Goal: Information Seeking & Learning: Learn about a topic

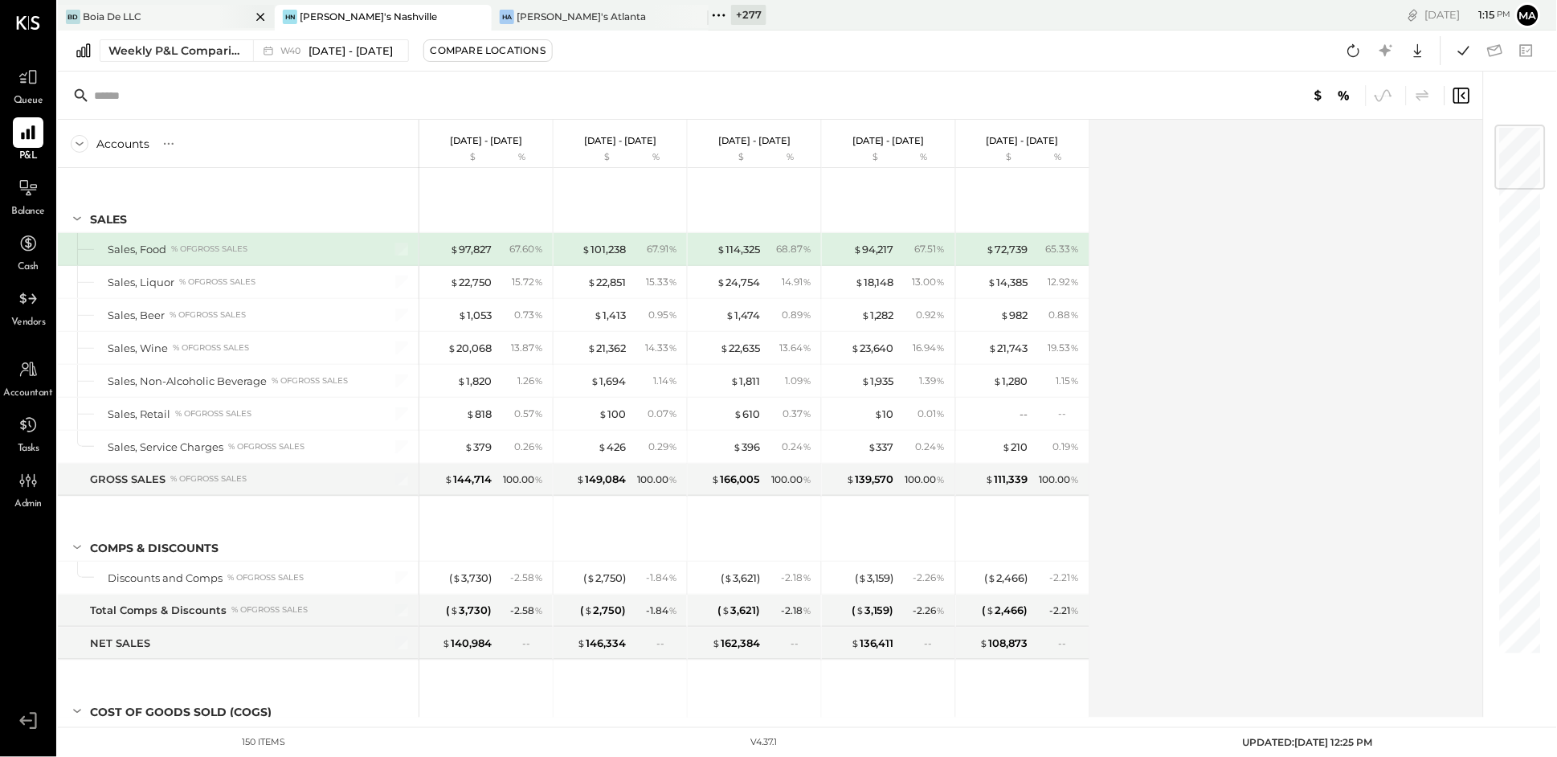
click at [199, 13] on div "[PERSON_NAME] De LLC" at bounding box center [154, 17] width 193 height 14
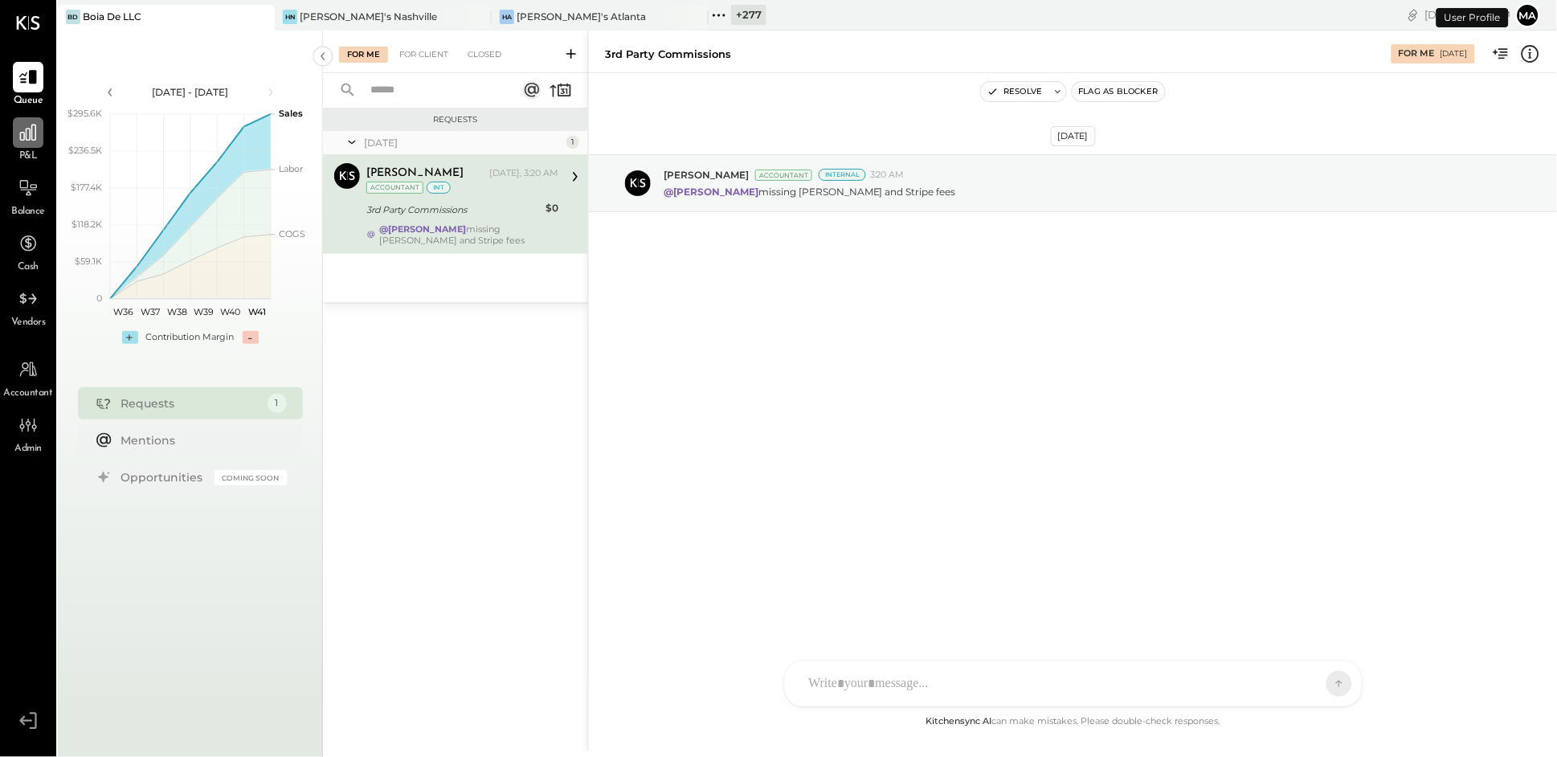
click at [37, 143] on div at bounding box center [28, 132] width 31 height 31
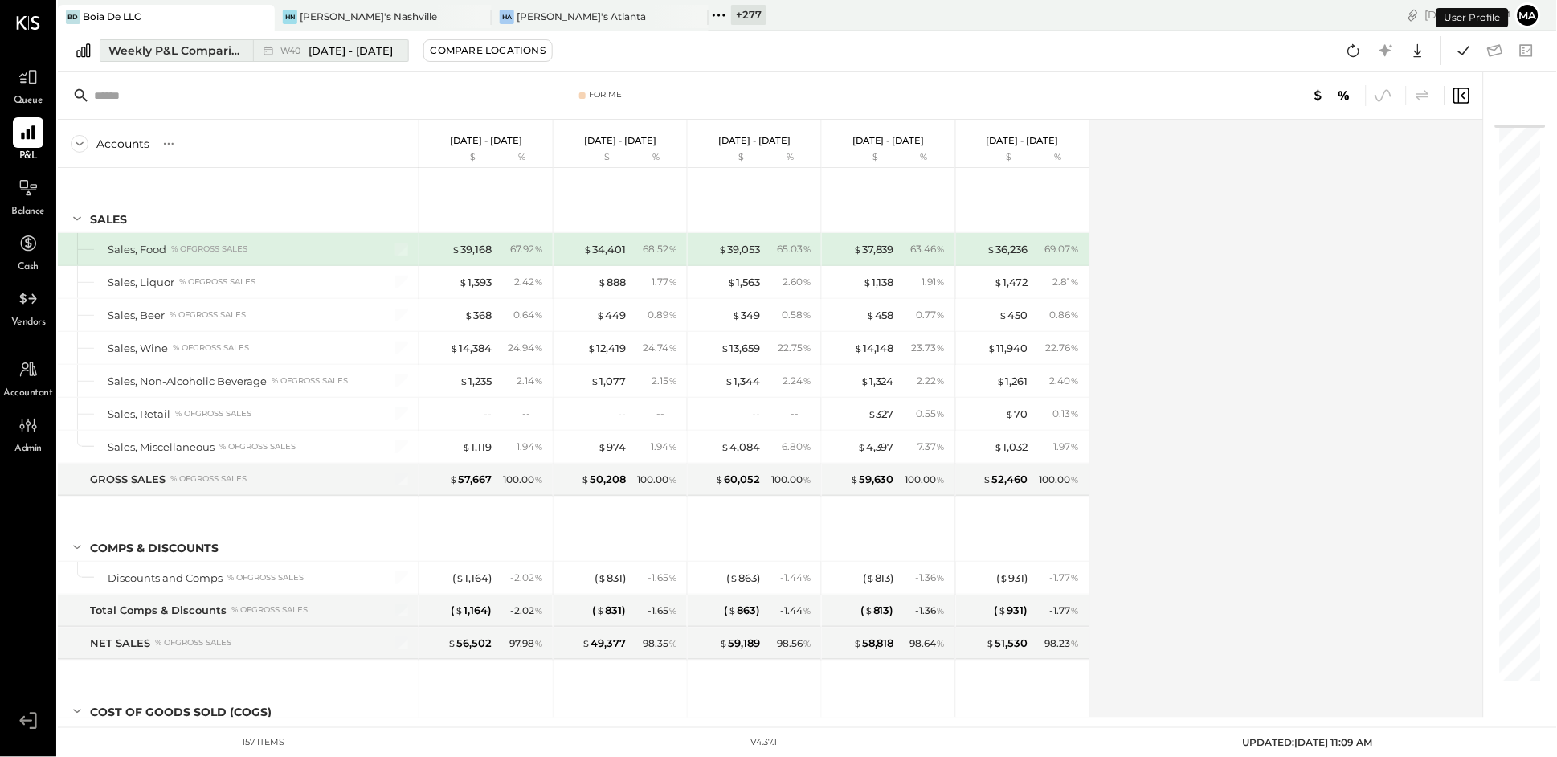
click at [262, 51] on icon at bounding box center [268, 51] width 16 height 16
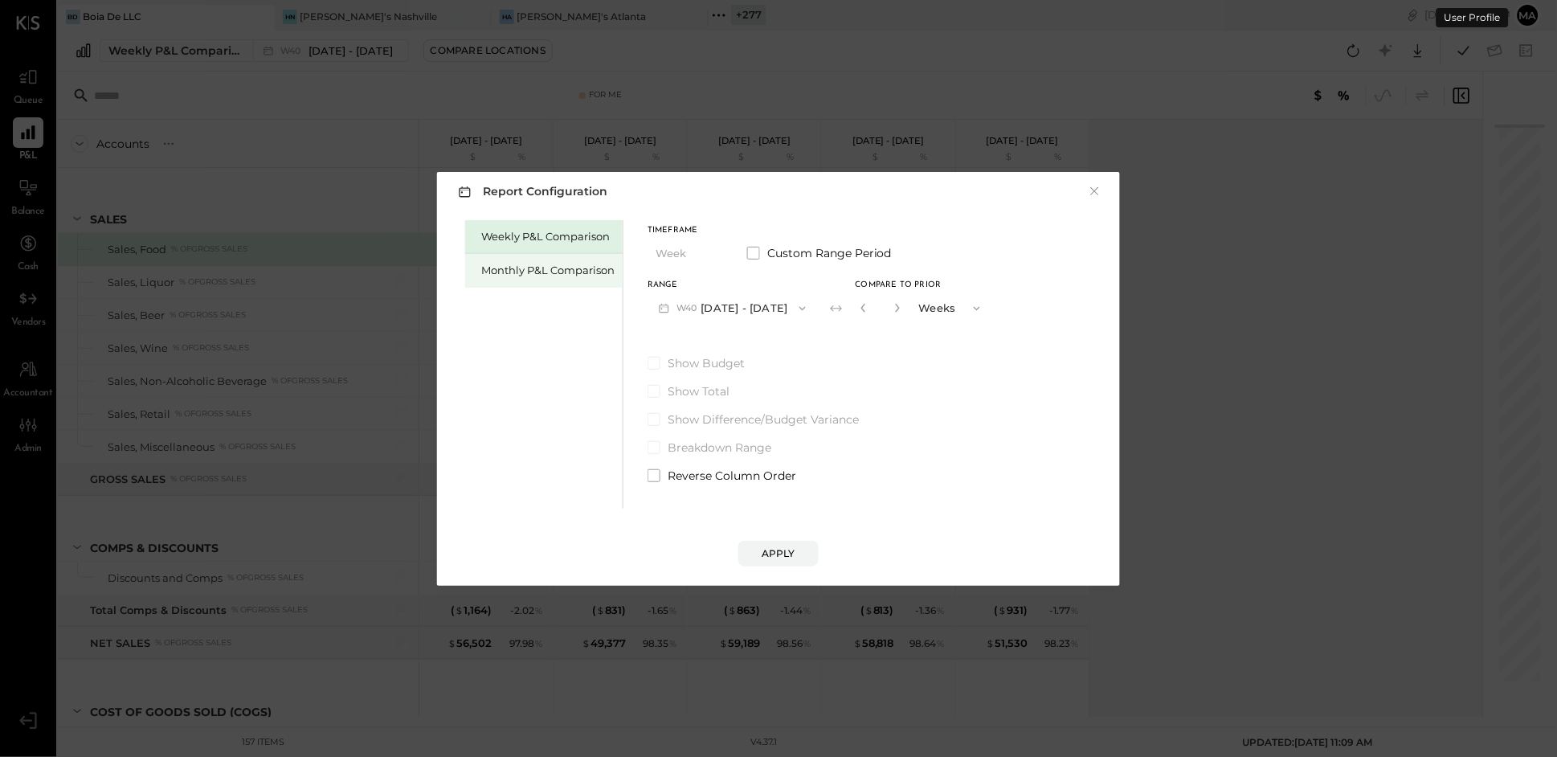
click at [580, 275] on div "Monthly P&L Comparison" at bounding box center [547, 270] width 133 height 15
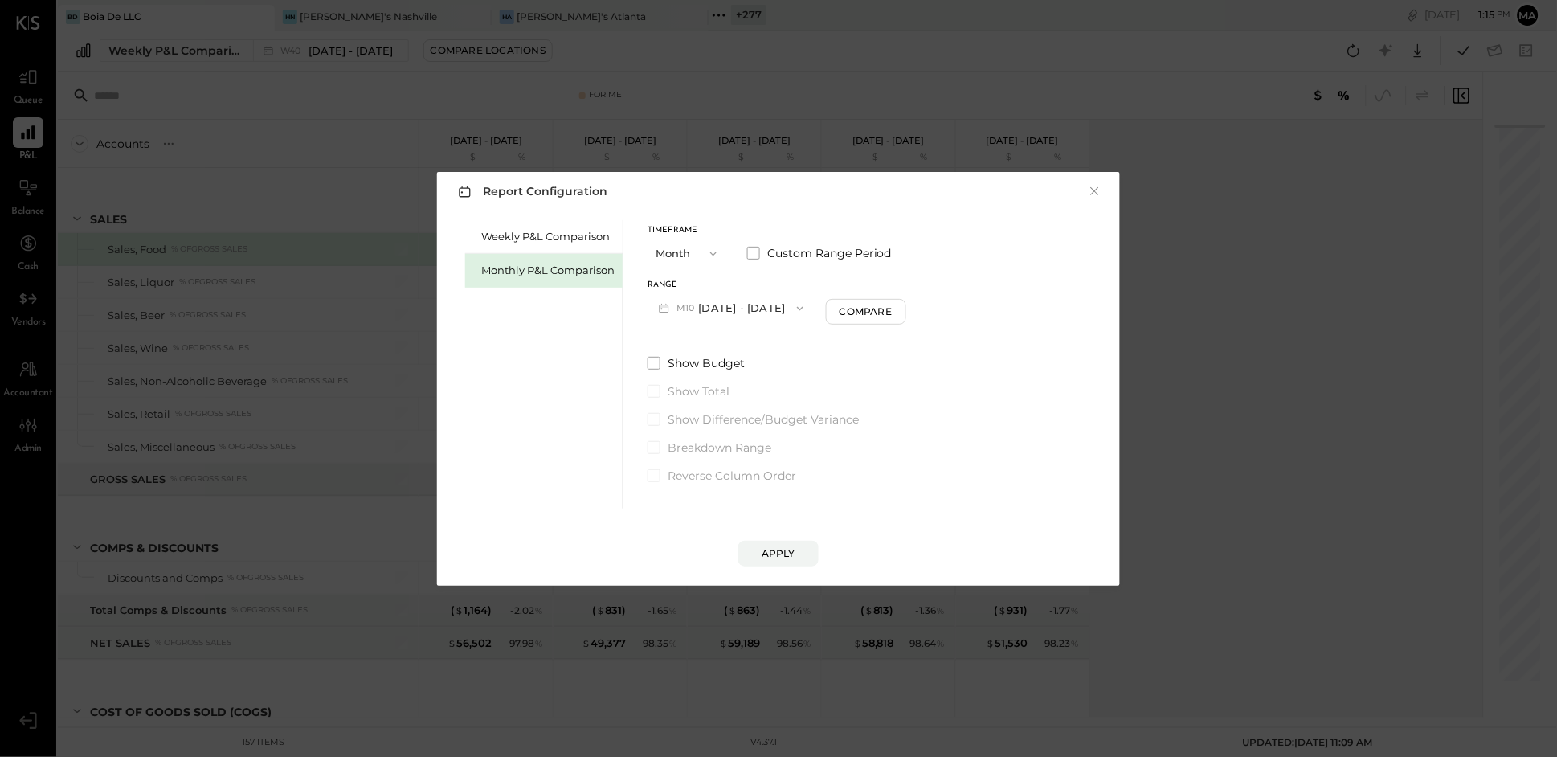
click at [794, 305] on icon "button" at bounding box center [800, 308] width 13 height 13
click at [750, 348] on span "[DATE] - [DATE]" at bounding box center [726, 344] width 76 height 14
click at [858, 310] on div "Compare" at bounding box center [868, 311] width 52 height 14
click at [893, 308] on icon "button" at bounding box center [897, 308] width 10 height 10
click at [894, 308] on icon "button" at bounding box center [897, 308] width 10 height 10
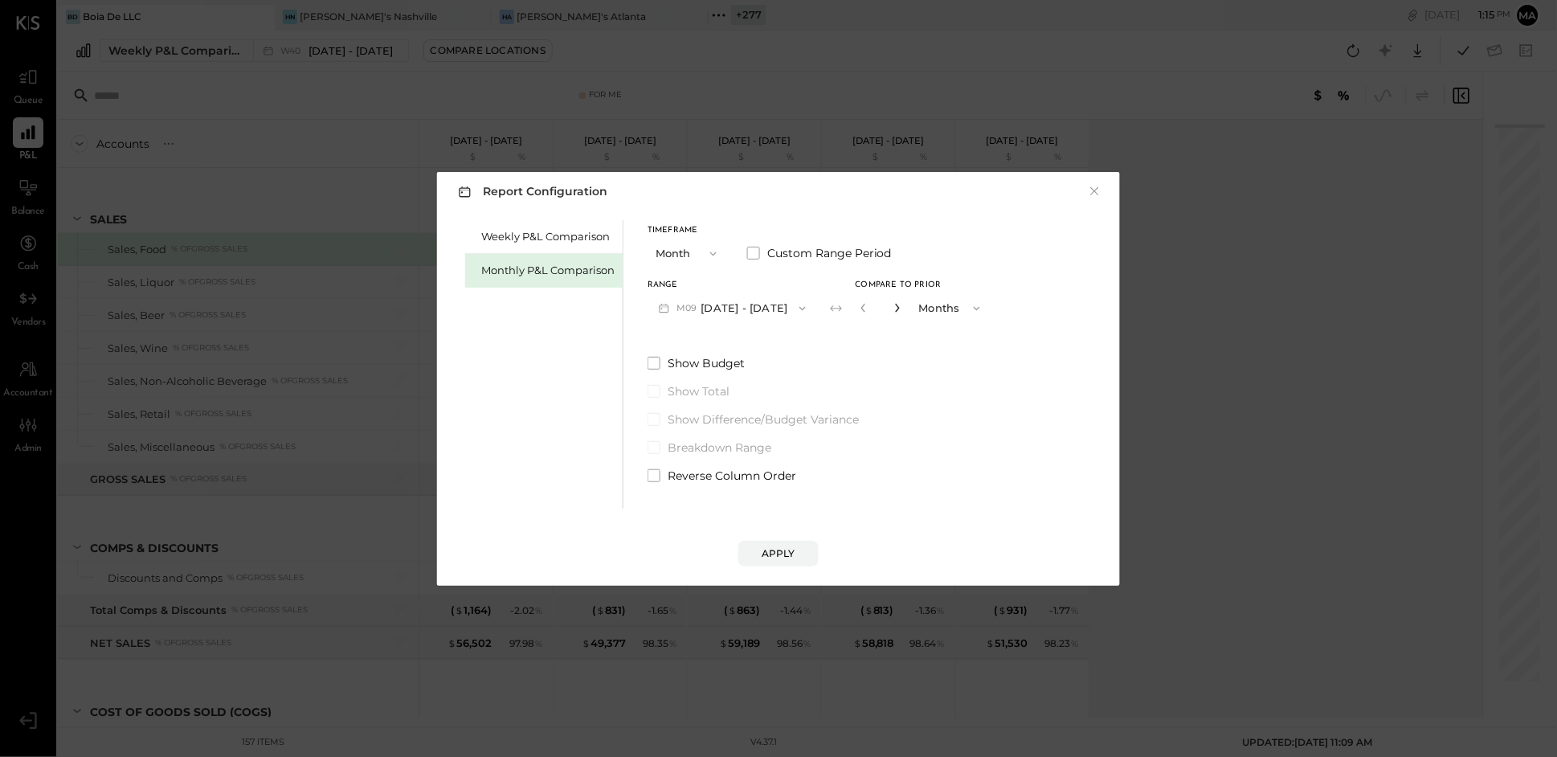
click at [894, 308] on icon "button" at bounding box center [897, 308] width 10 height 10
click at [893, 308] on icon "button" at bounding box center [897, 308] width 10 height 10
click at [892, 303] on icon "button" at bounding box center [897, 308] width 10 height 10
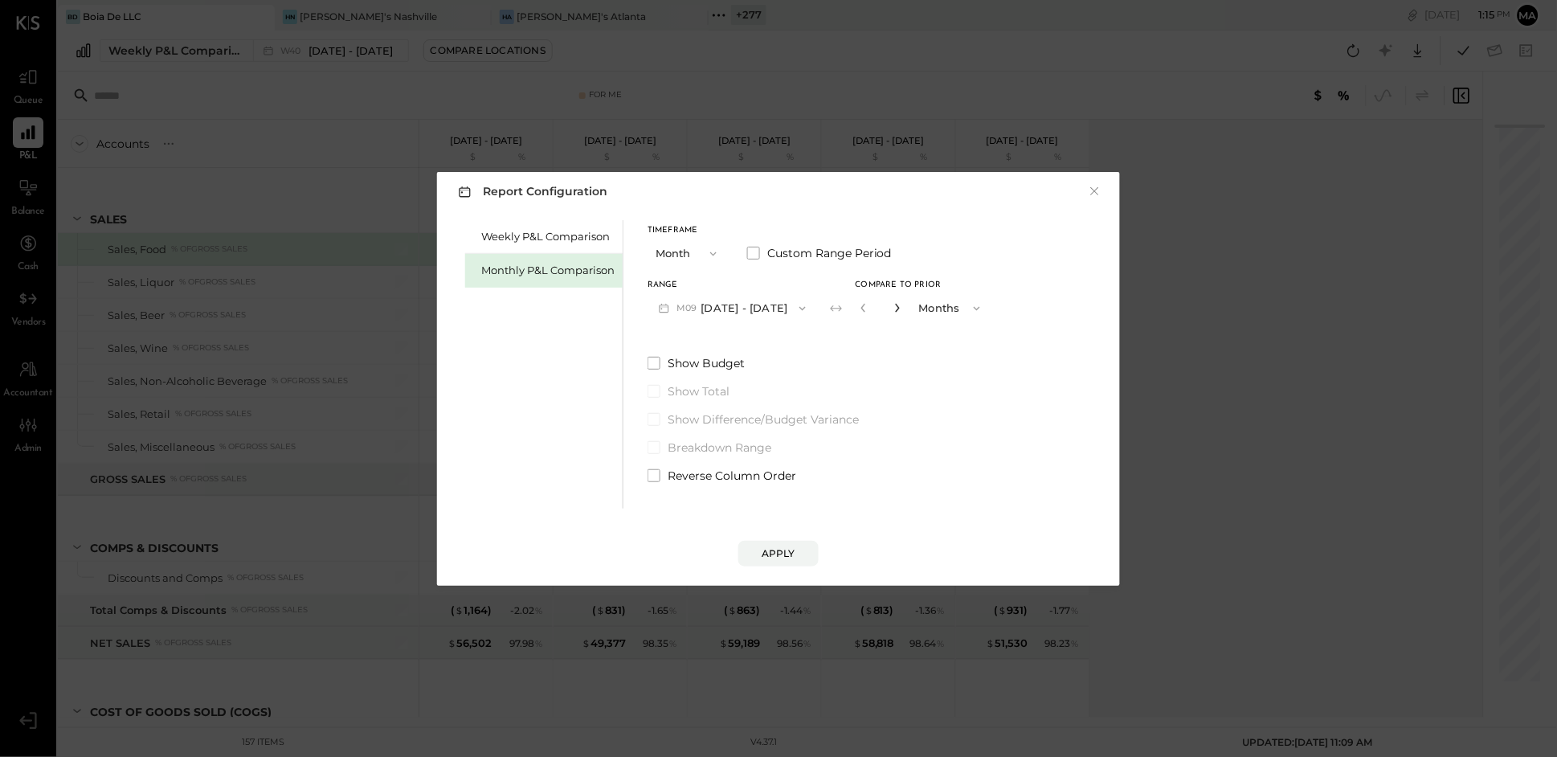
type input "*"
click at [789, 552] on div "Apply" at bounding box center [778, 553] width 34 height 14
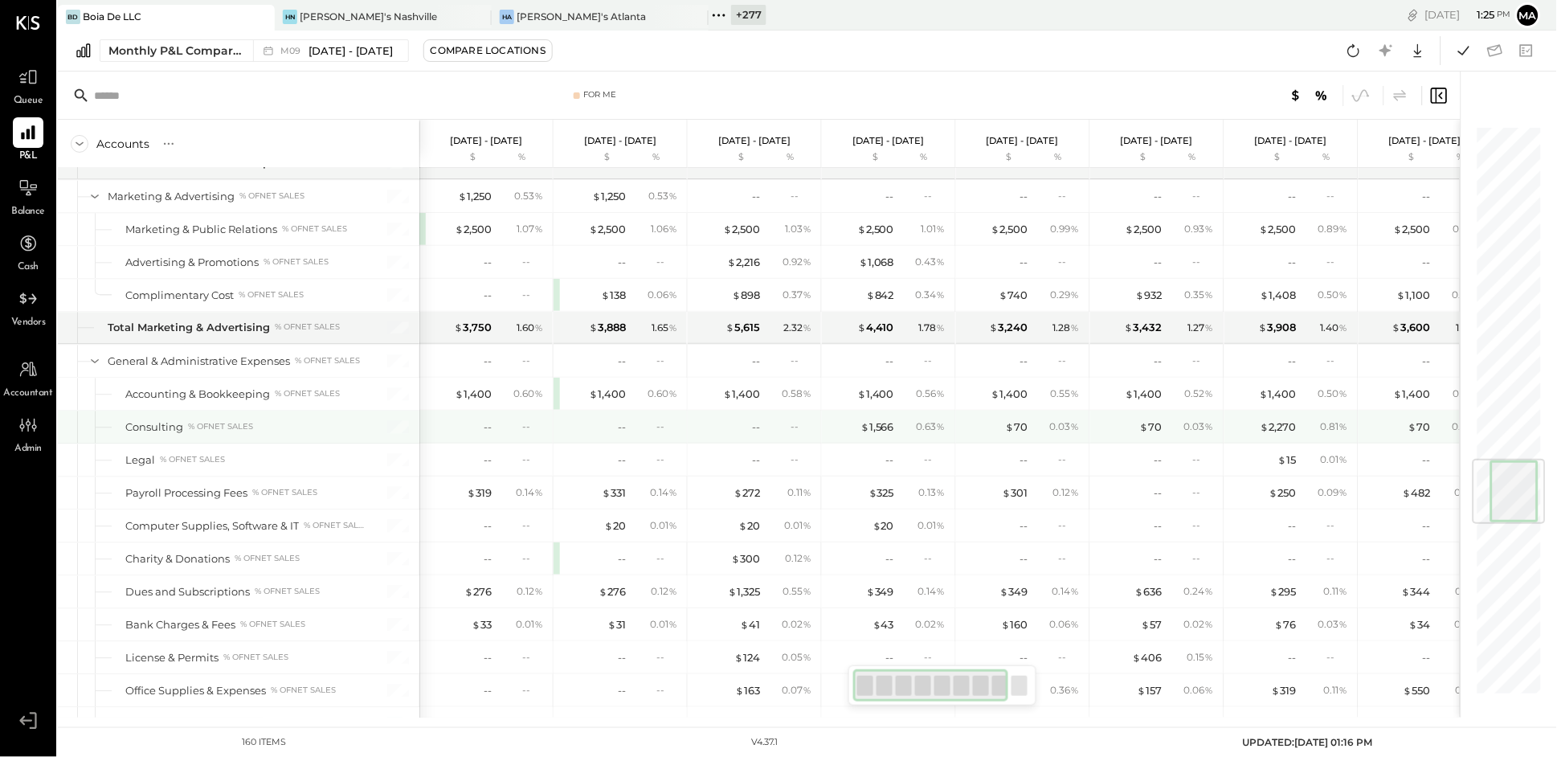
scroll to position [2825, 0]
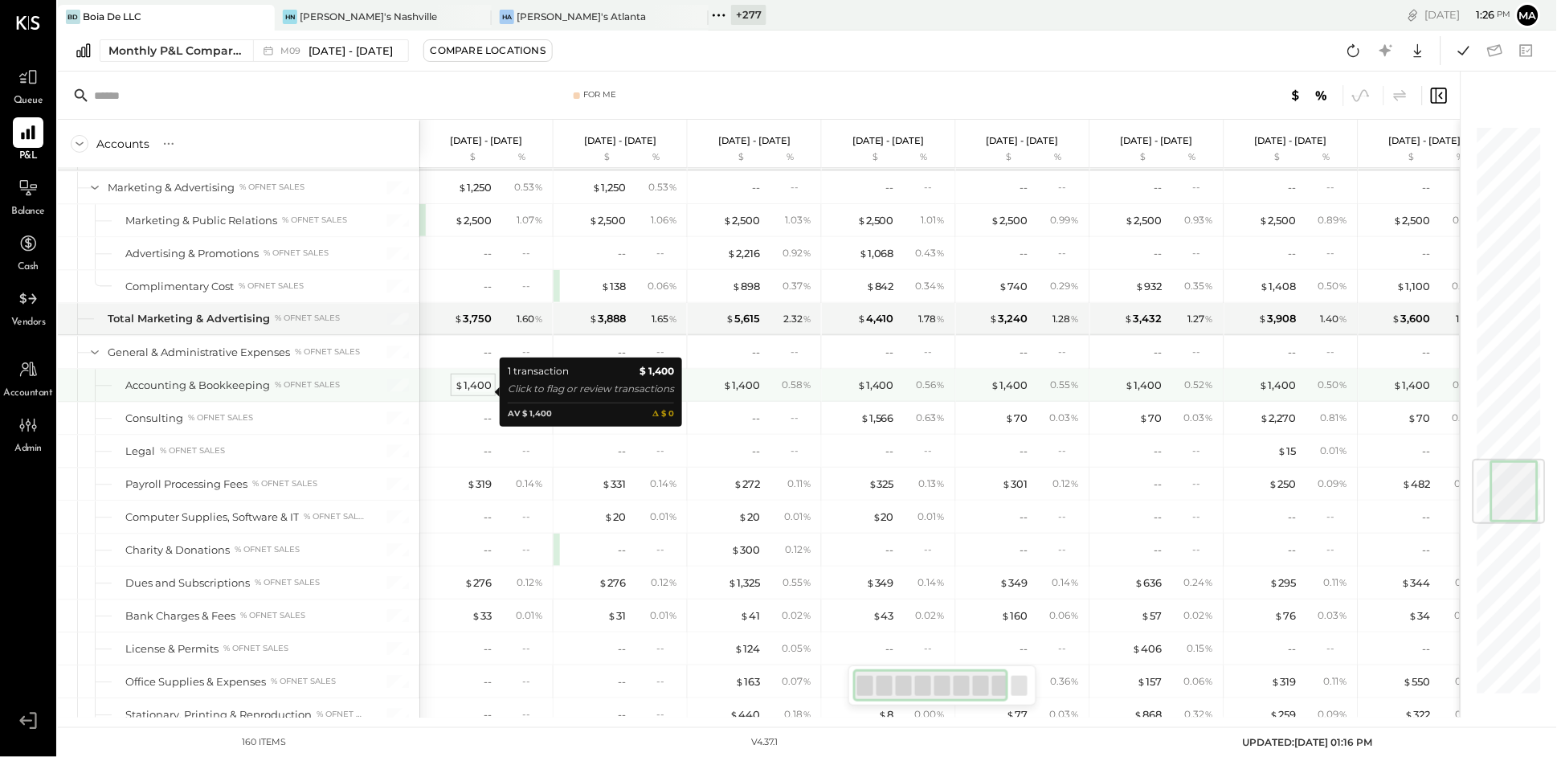
click at [476, 388] on div "$ 1,400" at bounding box center [473, 384] width 37 height 15
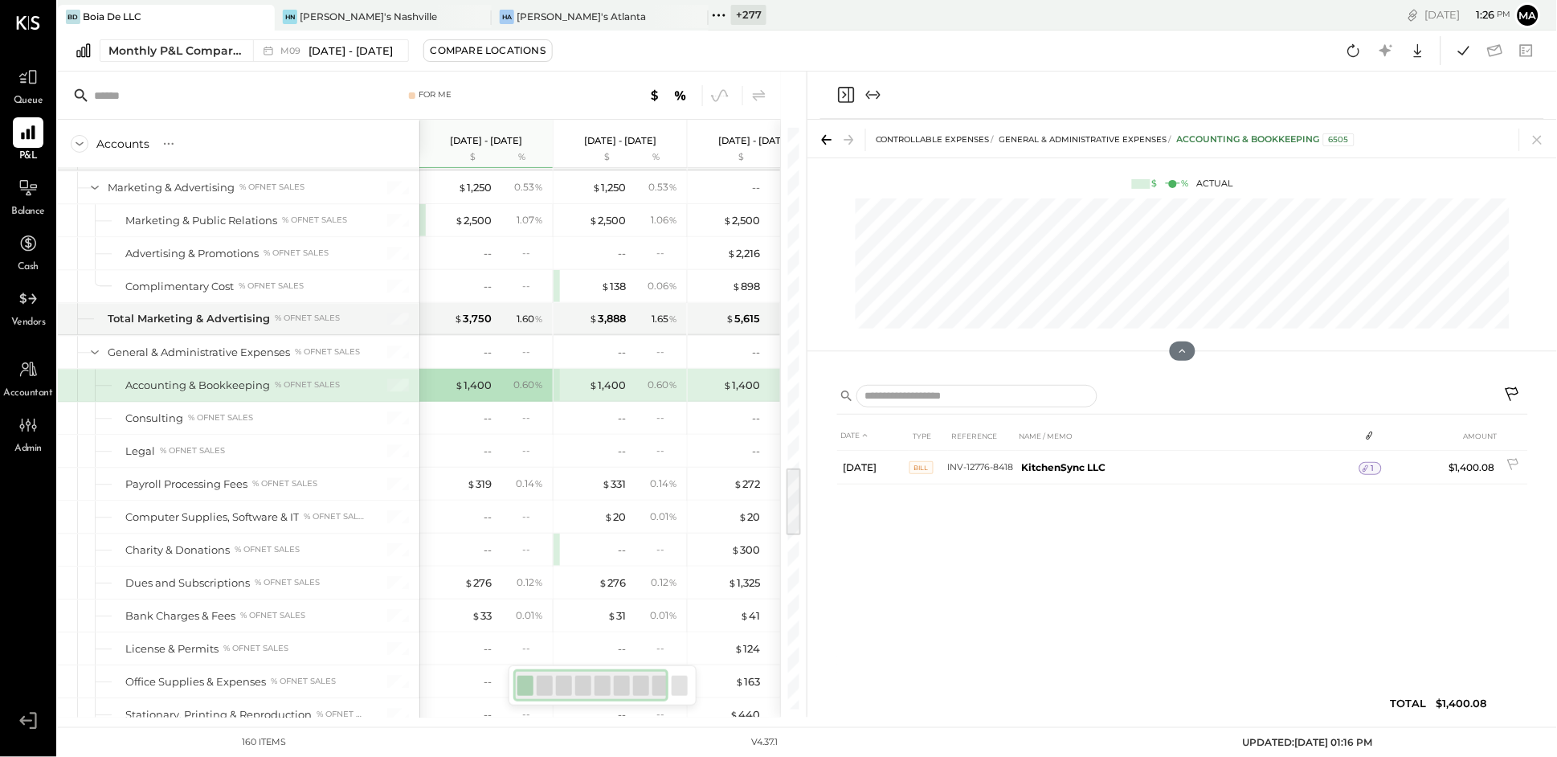
click at [1377, 464] on div "1" at bounding box center [1370, 468] width 22 height 13
